Goal: Check status: Check status

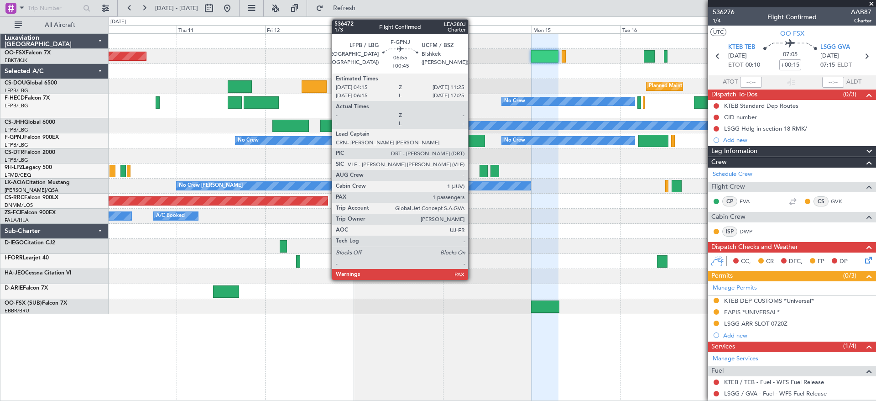
scroll to position [140, 0]
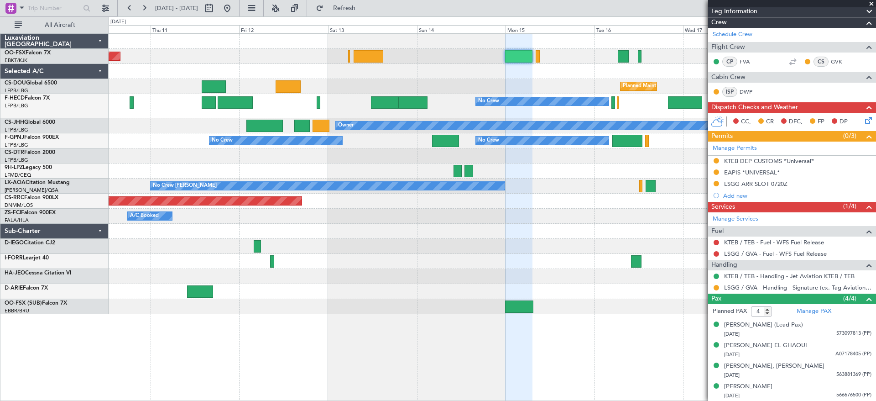
click at [387, 82] on div "Planned Maint [GEOGRAPHIC_DATA] ([GEOGRAPHIC_DATA]) Planned Maint [GEOGRAPHIC_D…" at bounding box center [492, 86] width 767 height 15
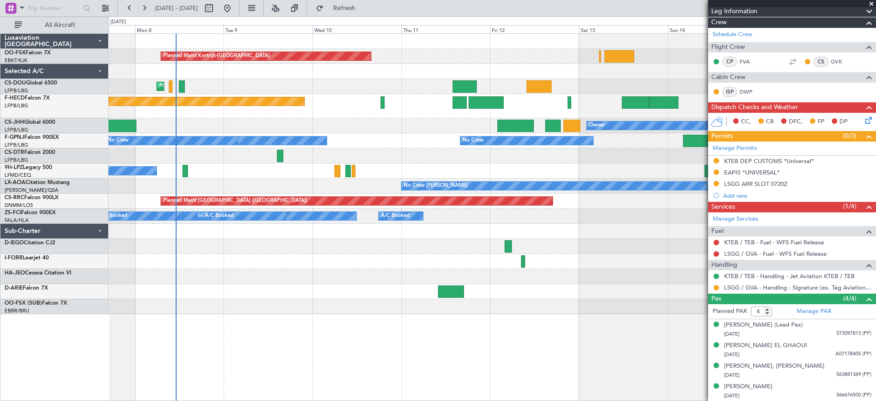
click at [497, 157] on div at bounding box center [492, 155] width 767 height 15
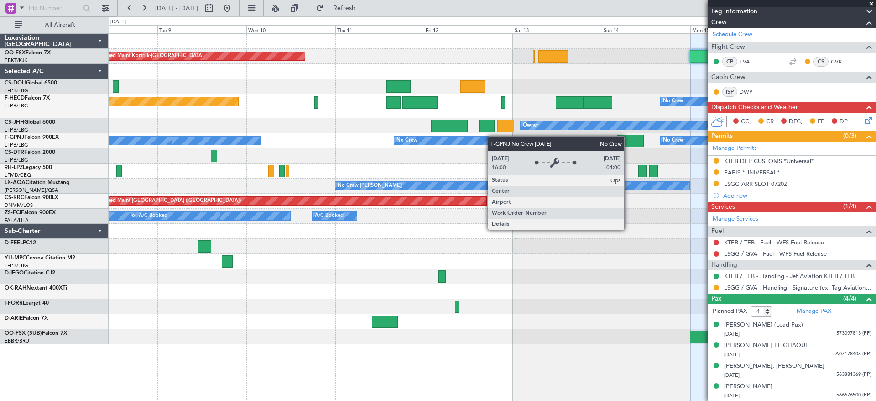
click at [447, 148] on div "Planned Maint Kortrijk-[GEOGRAPHIC_DATA] Planned Maint [GEOGRAPHIC_DATA] ([GEOG…" at bounding box center [492, 189] width 767 height 310
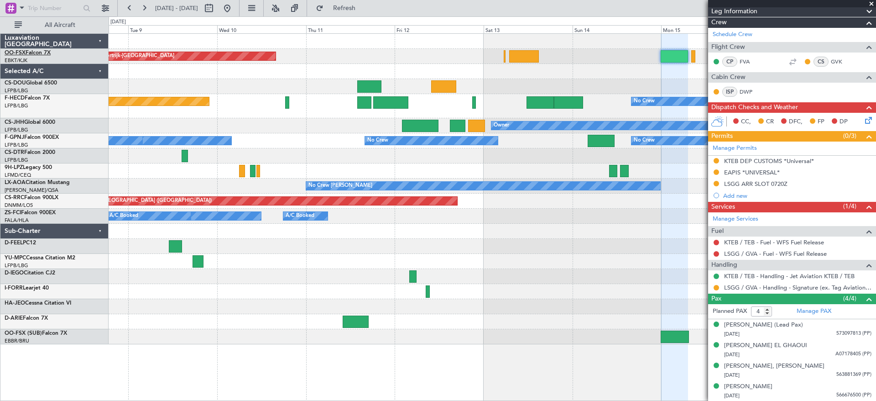
click at [39, 54] on link "OO-FSX Falcon 7X" at bounding box center [28, 52] width 46 height 5
click at [369, 94] on div "No Crew Planned Maint [GEOGRAPHIC_DATA] ([GEOGRAPHIC_DATA]) No Crew No Crew" at bounding box center [492, 106] width 767 height 24
click at [372, 87] on div at bounding box center [369, 86] width 24 height 12
type input "+00:30"
type input "7"
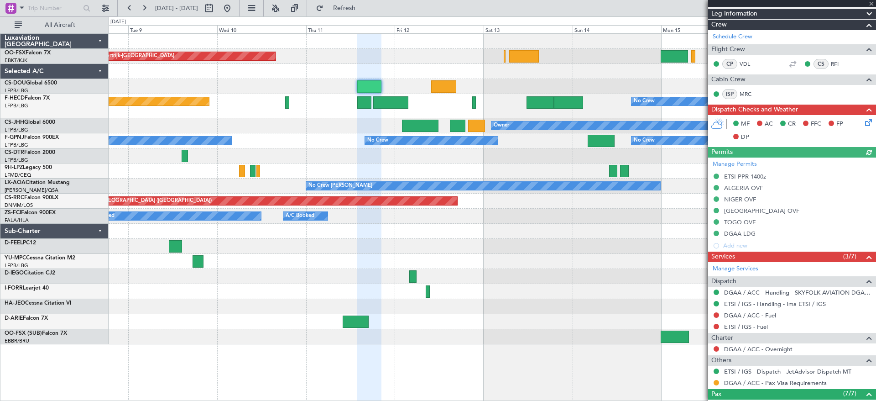
scroll to position [294, 0]
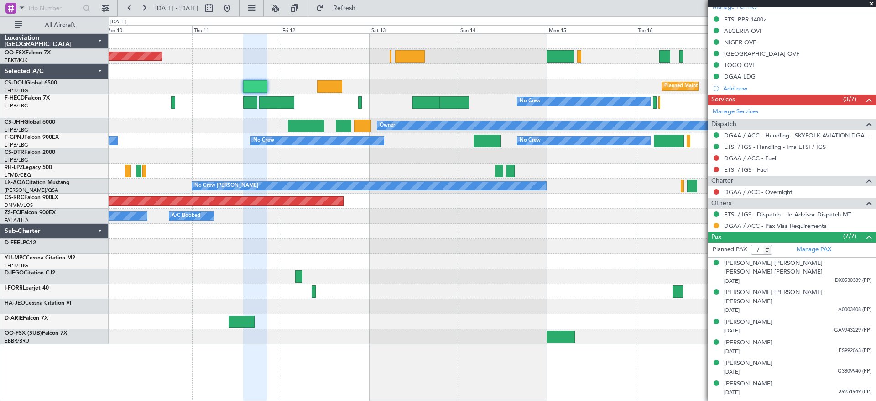
click at [121, 189] on div "Planned Maint Kortrijk-[GEOGRAPHIC_DATA] Planned Maint [GEOGRAPHIC_DATA] ([GEOG…" at bounding box center [492, 189] width 767 height 310
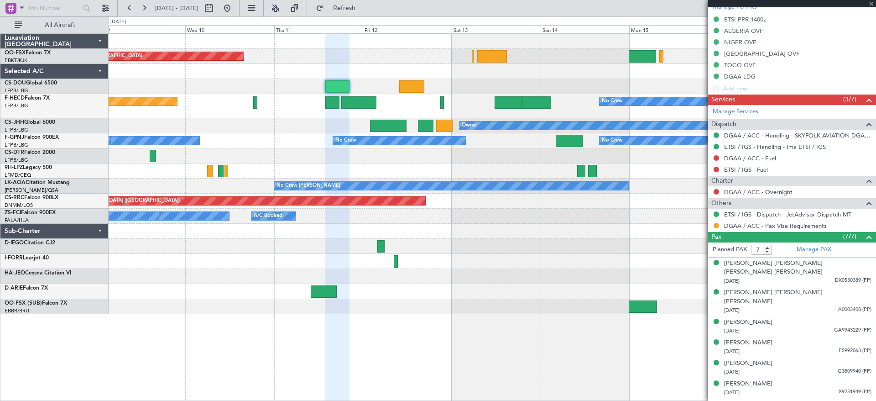
click at [318, 158] on div "Planned Maint Kortrijk-[GEOGRAPHIC_DATA] Planned Maint [GEOGRAPHIC_DATA] ([GEOG…" at bounding box center [492, 174] width 767 height 280
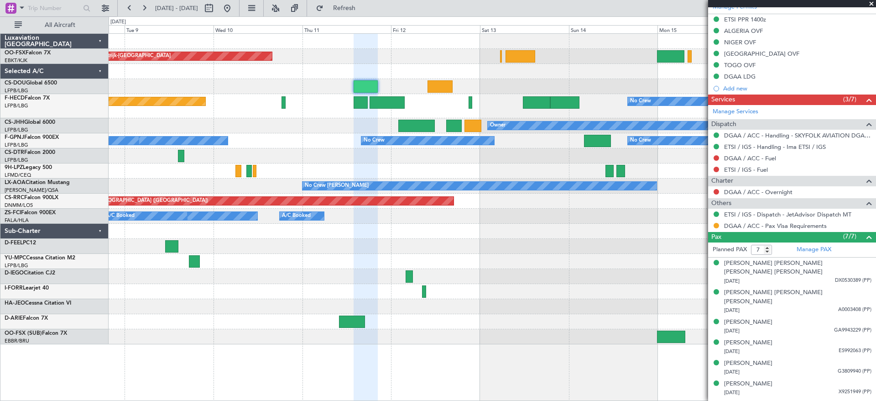
click at [330, 93] on div "Planned Maint [GEOGRAPHIC_DATA] ([GEOGRAPHIC_DATA]) Planned Maint [GEOGRAPHIC_D…" at bounding box center [492, 86] width 767 height 15
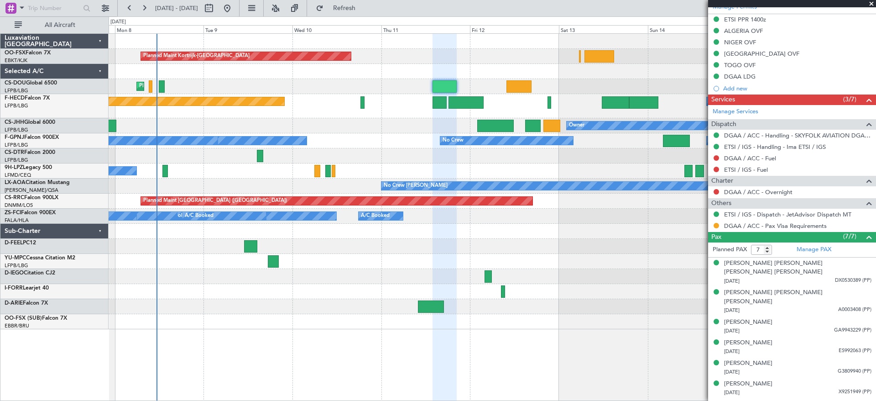
click at [519, 86] on div at bounding box center [519, 86] width 25 height 12
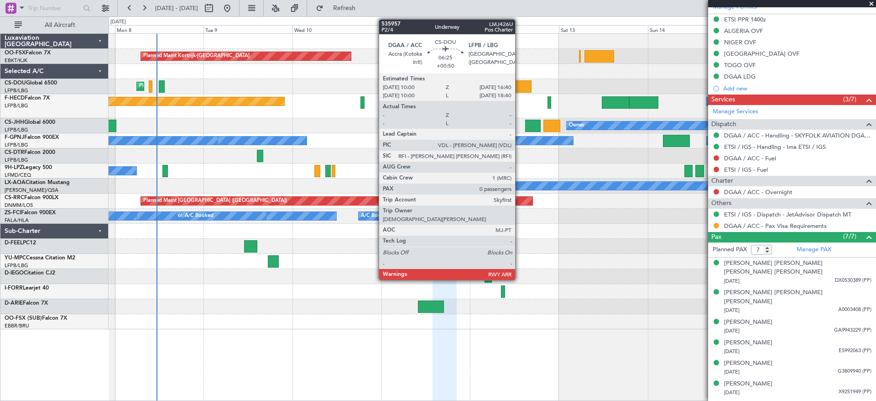
click at [519, 86] on div at bounding box center [519, 86] width 25 height 12
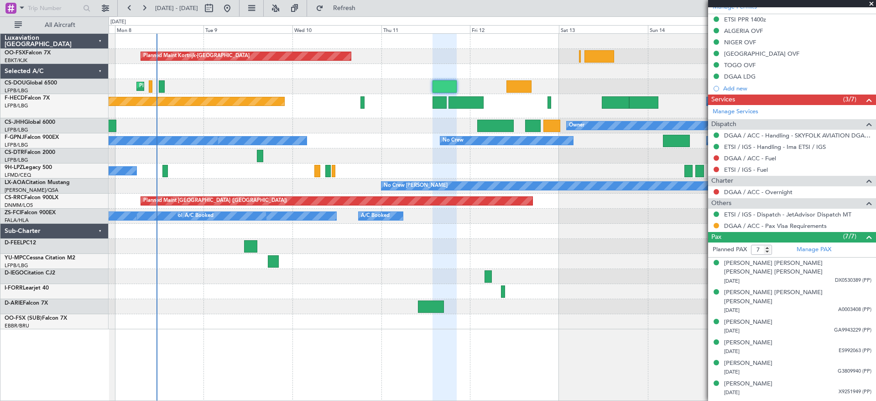
click at [616, 270] on div at bounding box center [492, 276] width 767 height 15
